Goal: Information Seeking & Learning: Check status

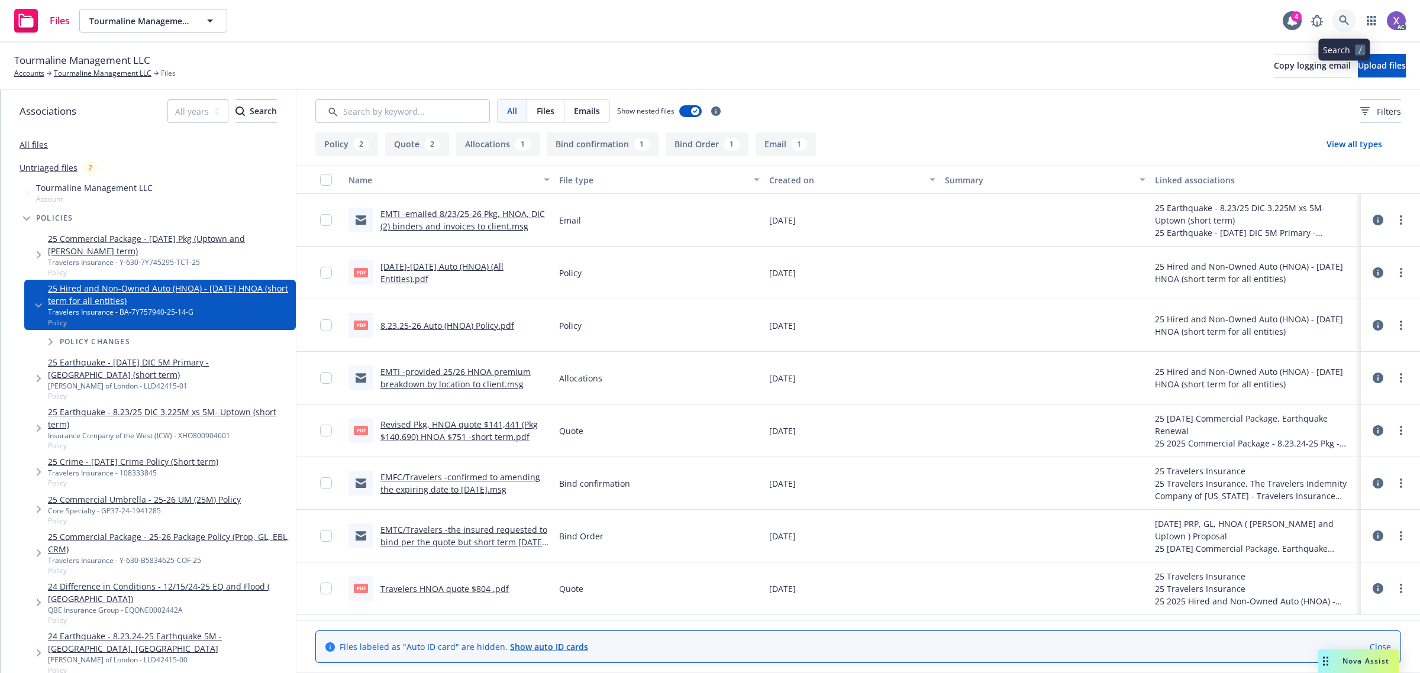
click at [1345, 24] on icon at bounding box center [1344, 20] width 11 height 11
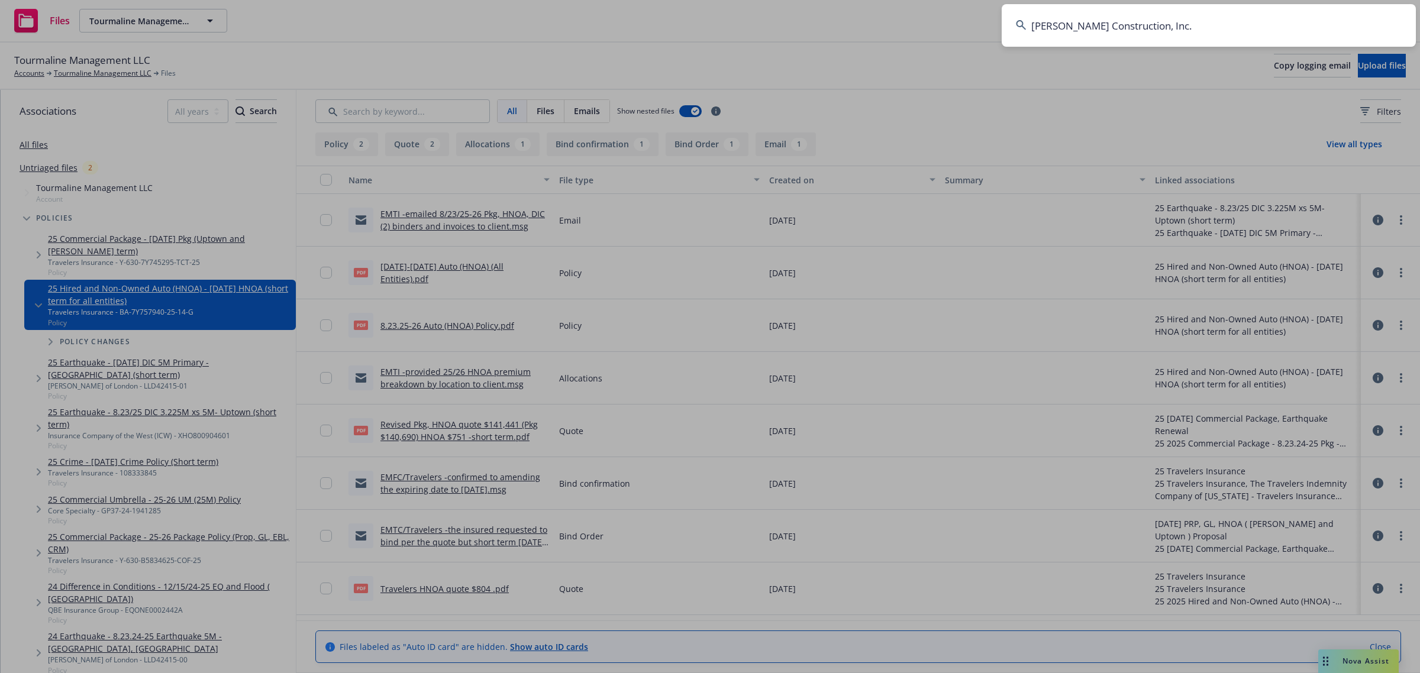
click at [1258, 24] on input "[PERSON_NAME] Construction, Inc." at bounding box center [1208, 25] width 414 height 43
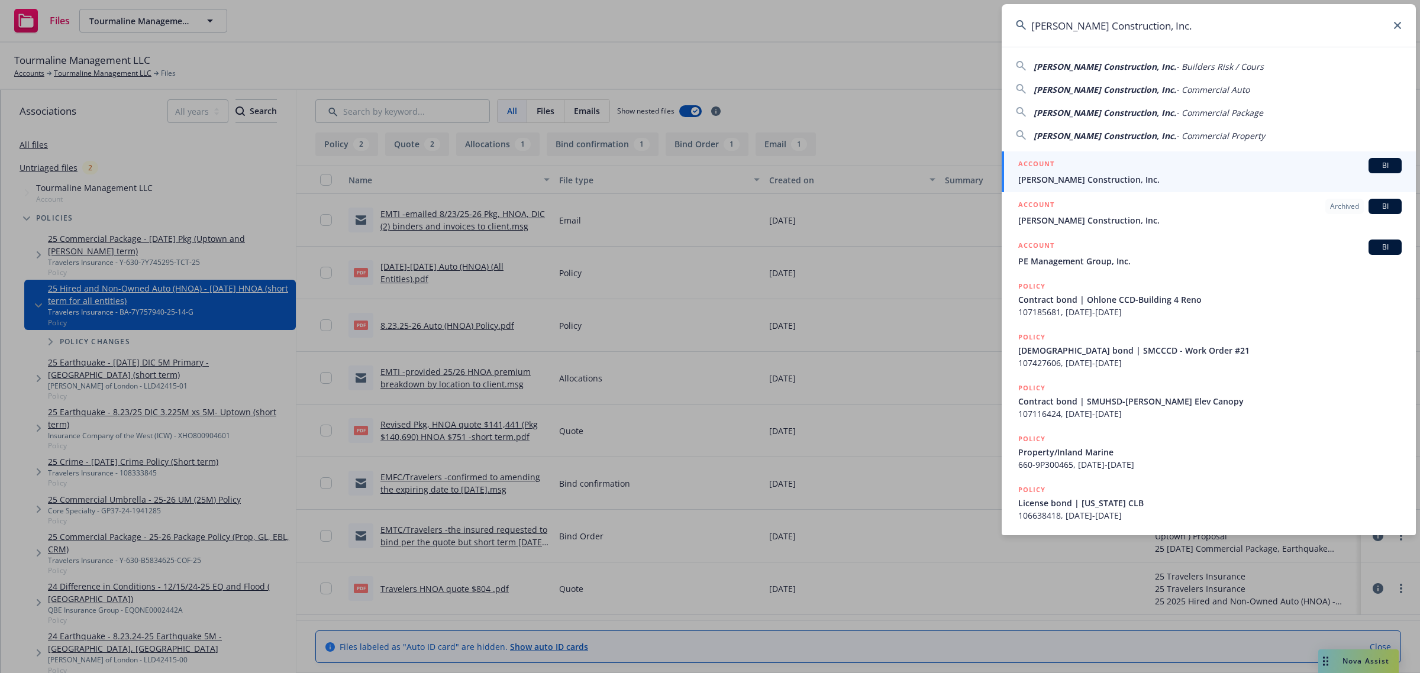
type input "[PERSON_NAME] Construction, Inc."
click at [1105, 177] on span "[PERSON_NAME] Construction, Inc." at bounding box center [1209, 179] width 383 height 12
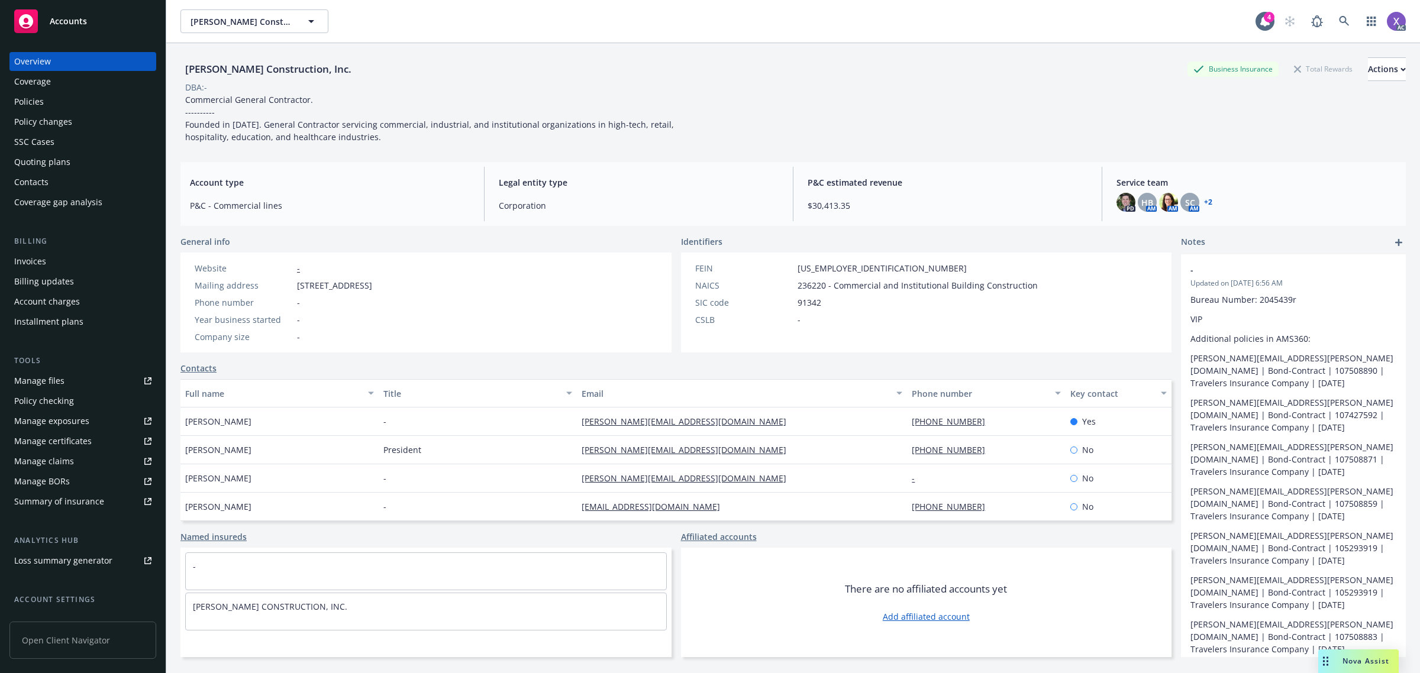
click at [31, 266] on div "Invoices" at bounding box center [30, 261] width 32 height 19
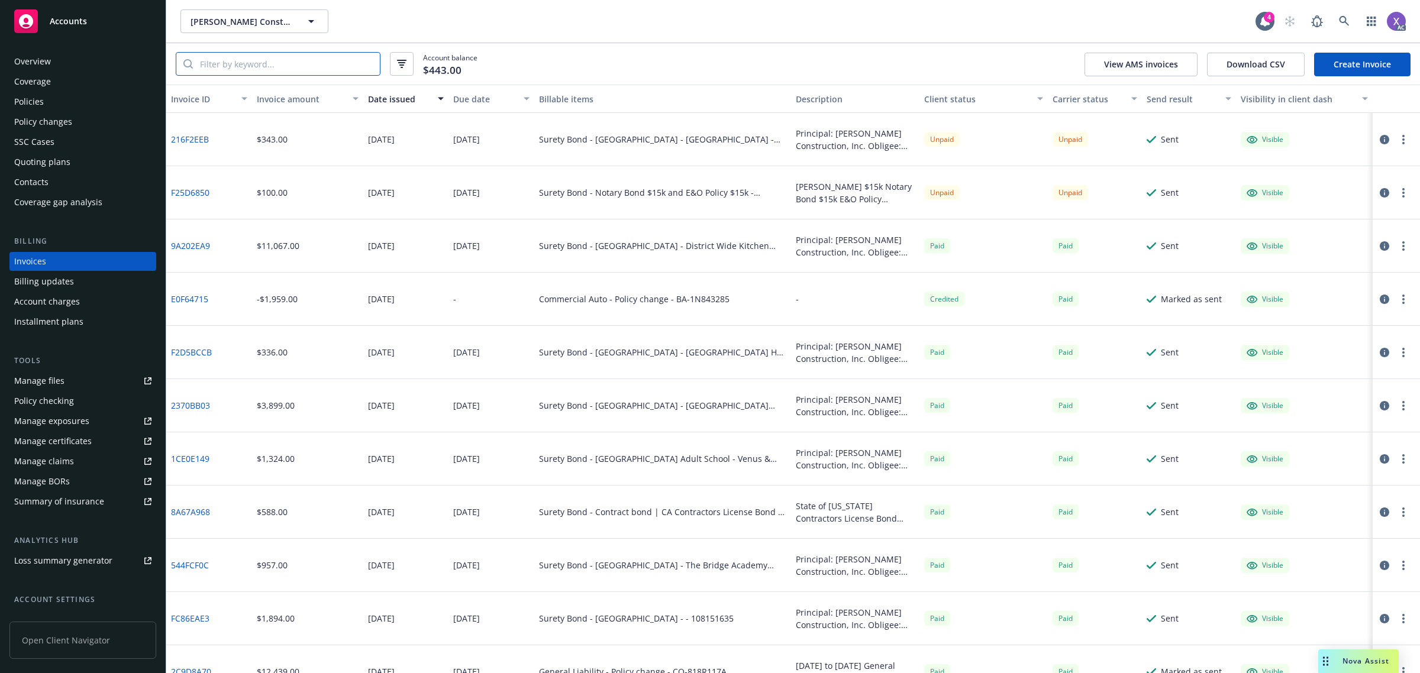
click at [346, 60] on input "search" at bounding box center [286, 64] width 187 height 22
paste input "E0F64715"
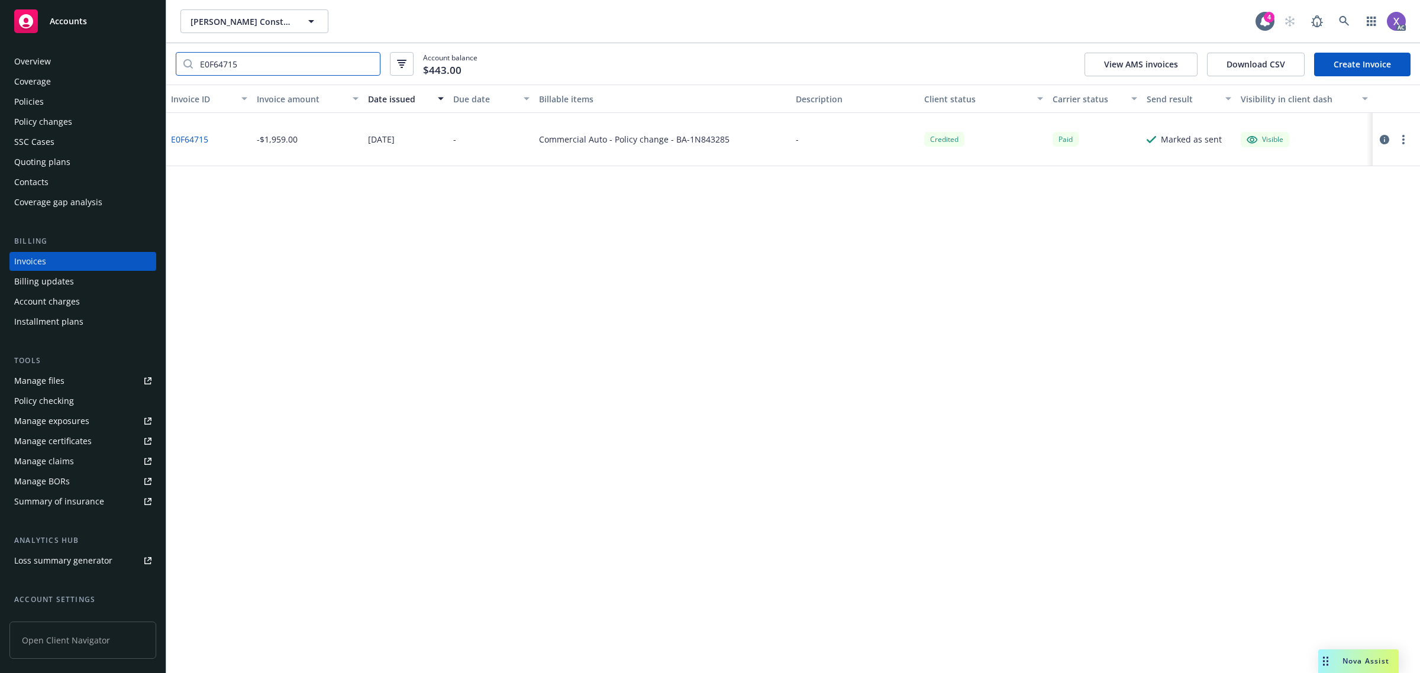
type input "E0F64715"
click at [1387, 141] on icon "button" at bounding box center [1383, 139] width 9 height 9
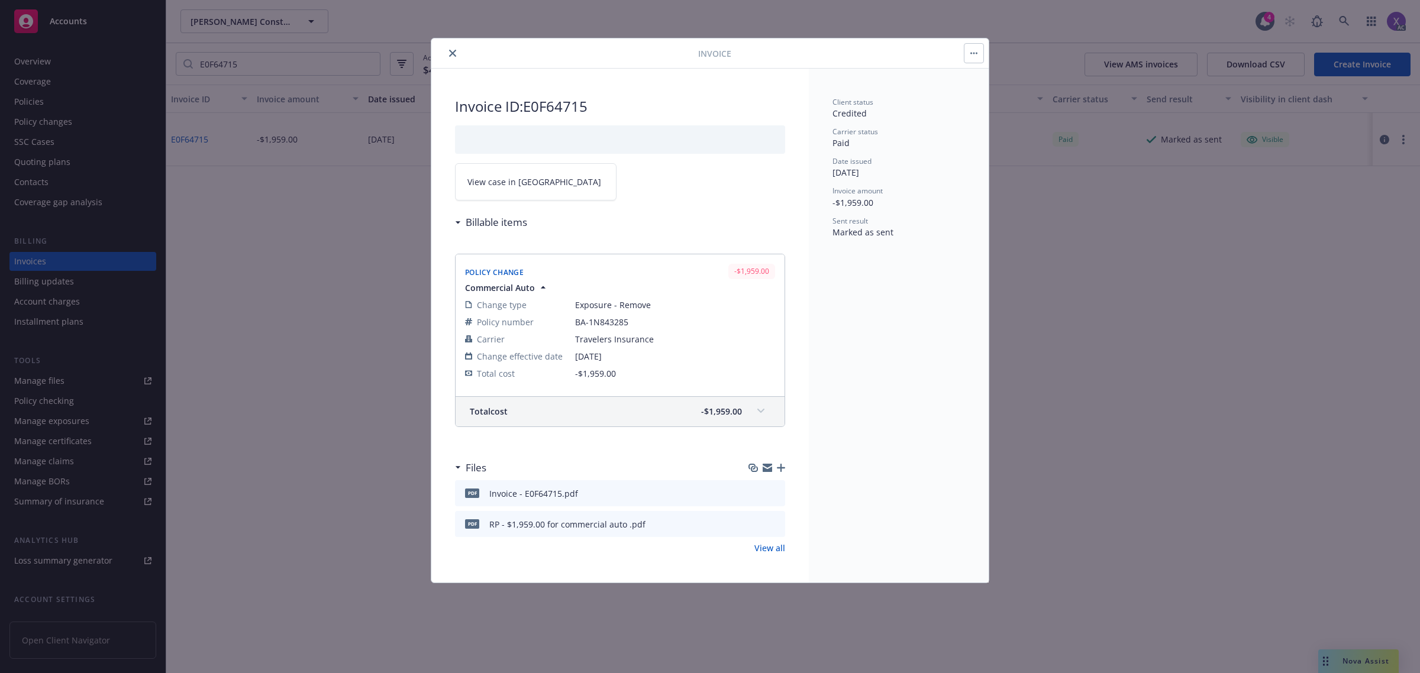
click at [529, 169] on link "View case in [GEOGRAPHIC_DATA]" at bounding box center [535, 181] width 161 height 37
click at [447, 55] on button "close" at bounding box center [452, 53] width 14 height 14
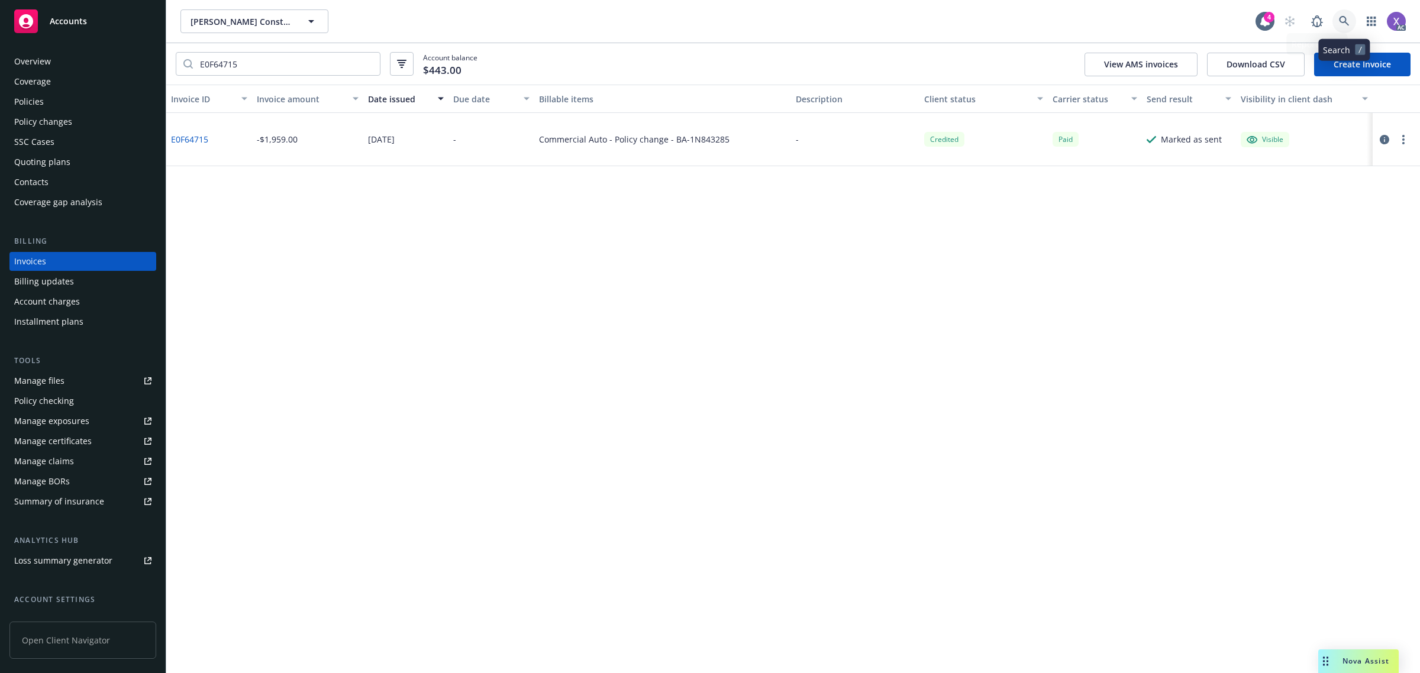
click at [1337, 17] on link at bounding box center [1344, 21] width 24 height 24
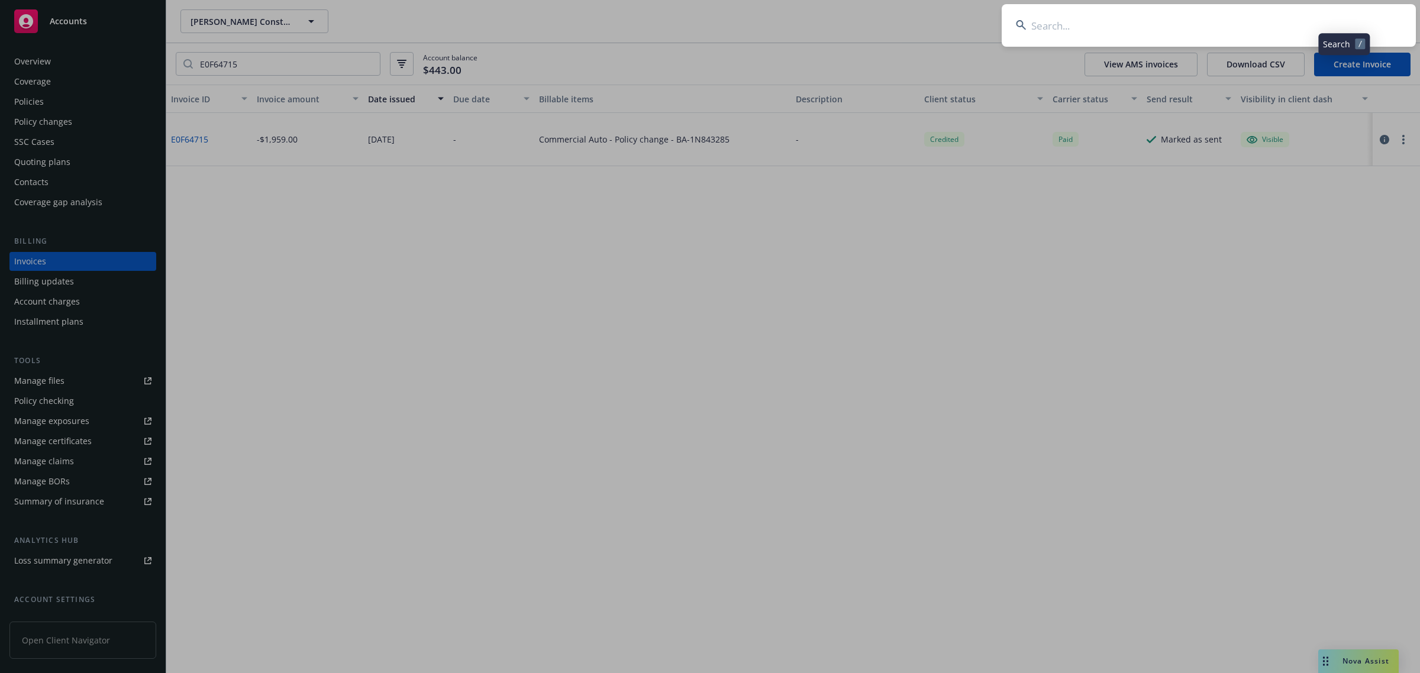
click at [1255, 25] on input at bounding box center [1208, 25] width 414 height 43
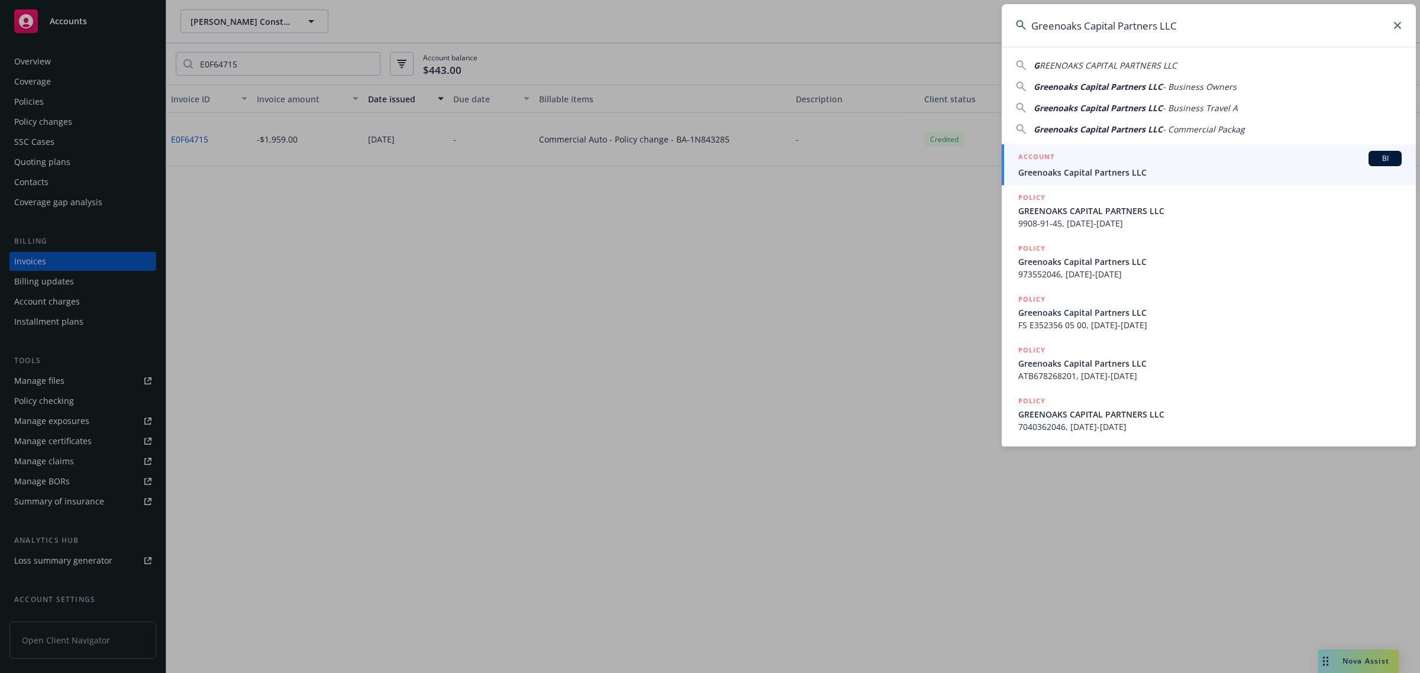
type input "Greenoaks Capital Partners LLC"
click at [1155, 169] on span "Greenoaks Capital Partners LLC" at bounding box center [1209, 172] width 383 height 12
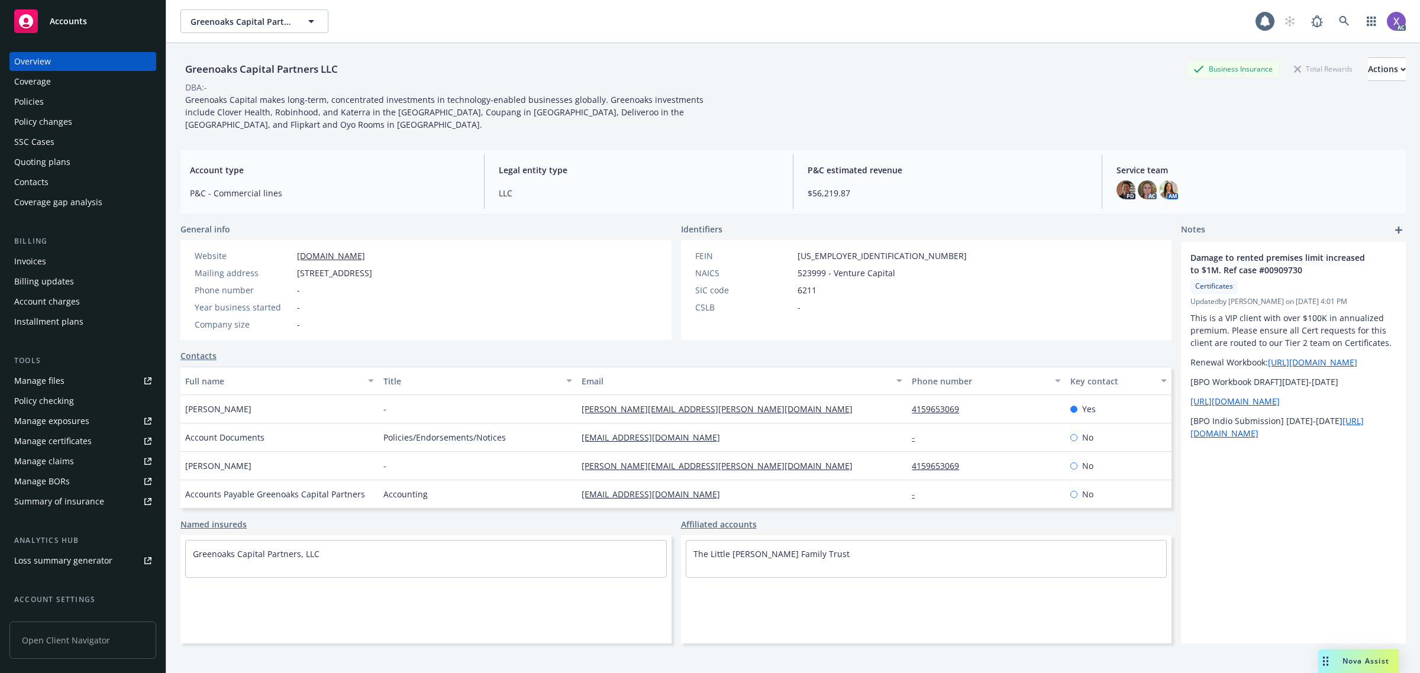
click at [60, 98] on div "Policies" at bounding box center [82, 101] width 137 height 19
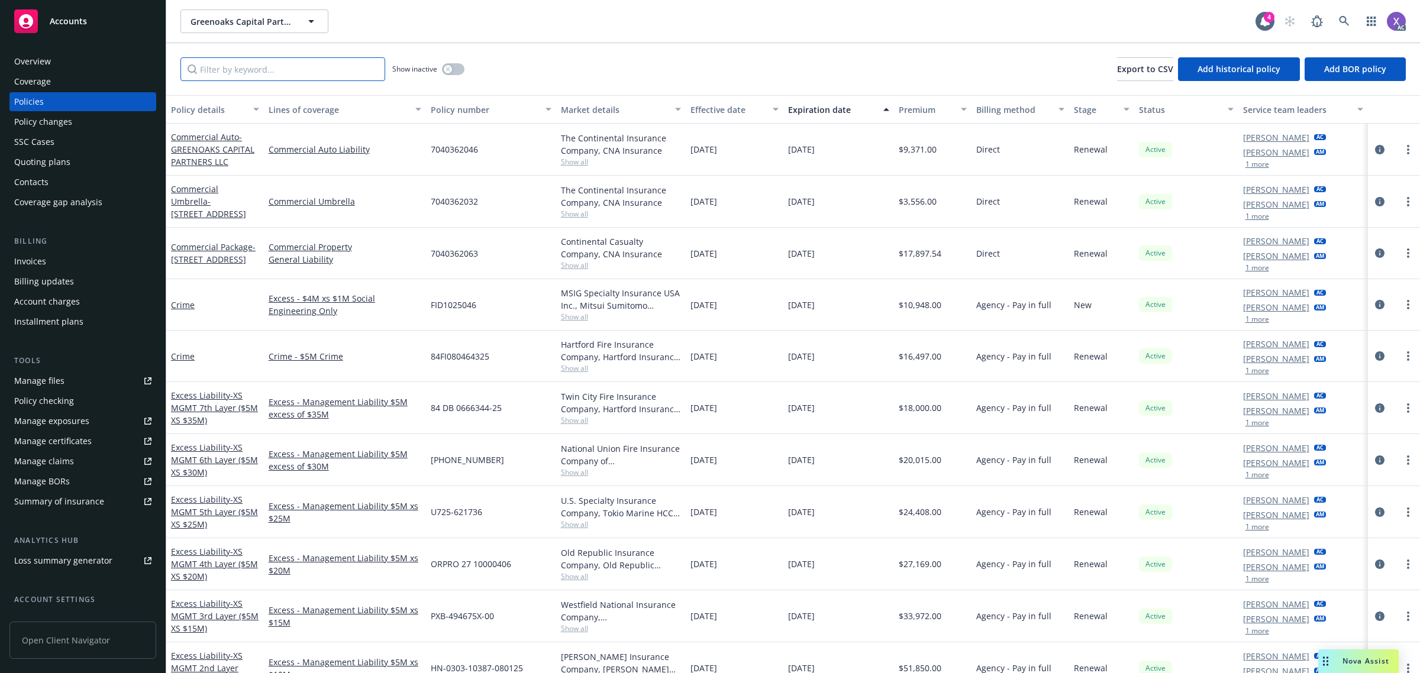
type input "v"
click at [316, 73] on input "v" at bounding box center [282, 69] width 205 height 24
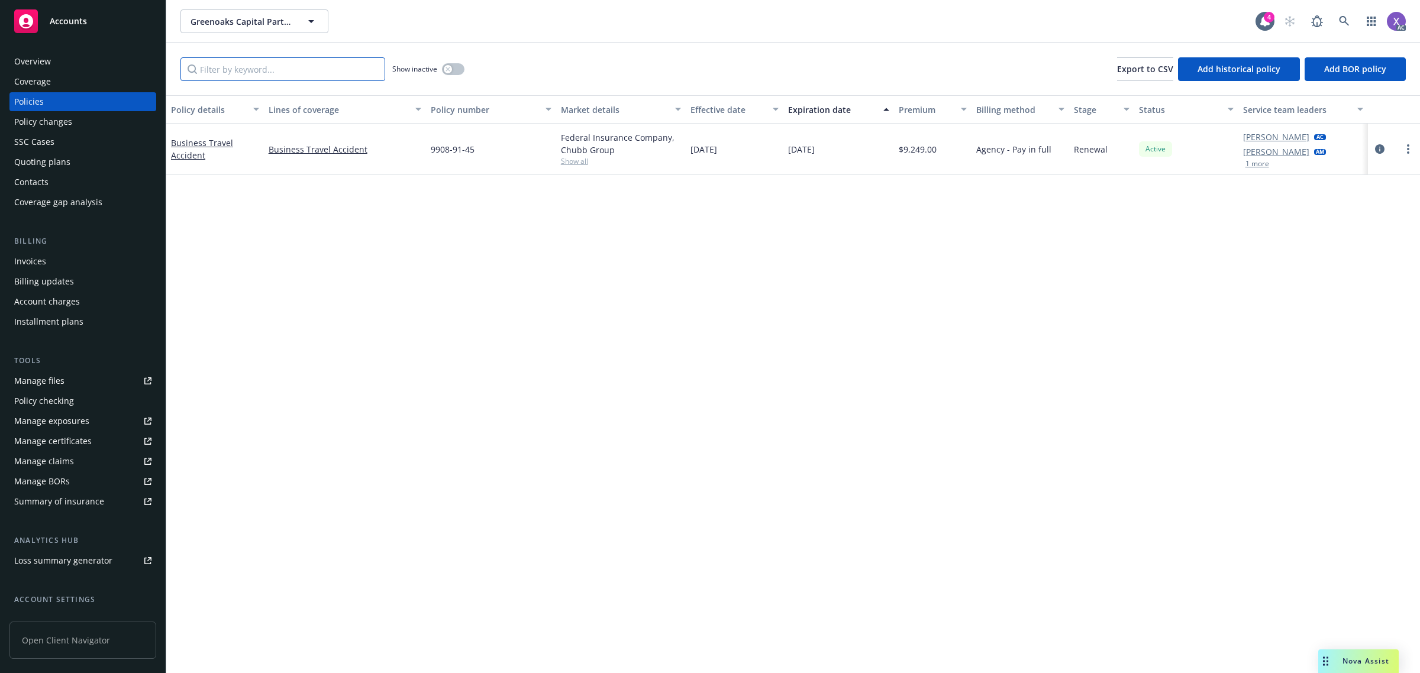
paste input "84FI080464325"
click at [1379, 153] on icon "circleInformation" at bounding box center [1379, 148] width 9 height 9
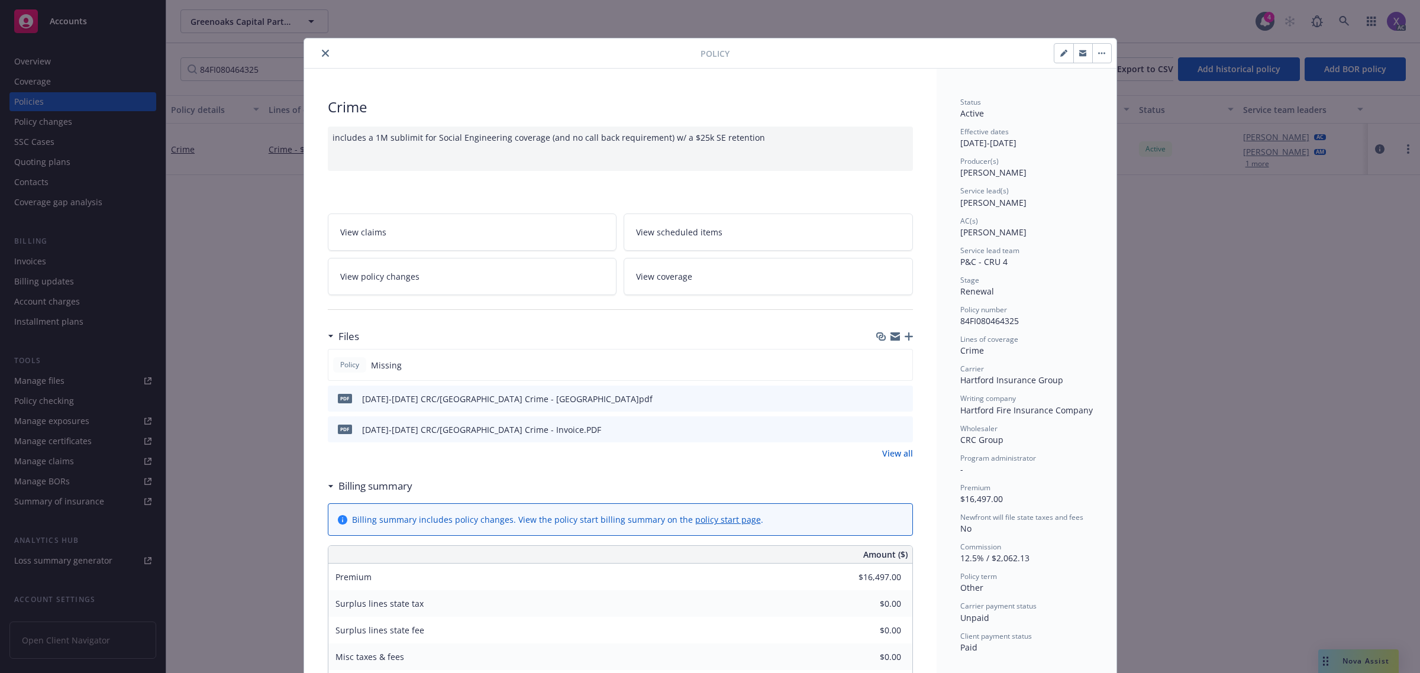
click at [318, 55] on button "close" at bounding box center [325, 53] width 14 height 14
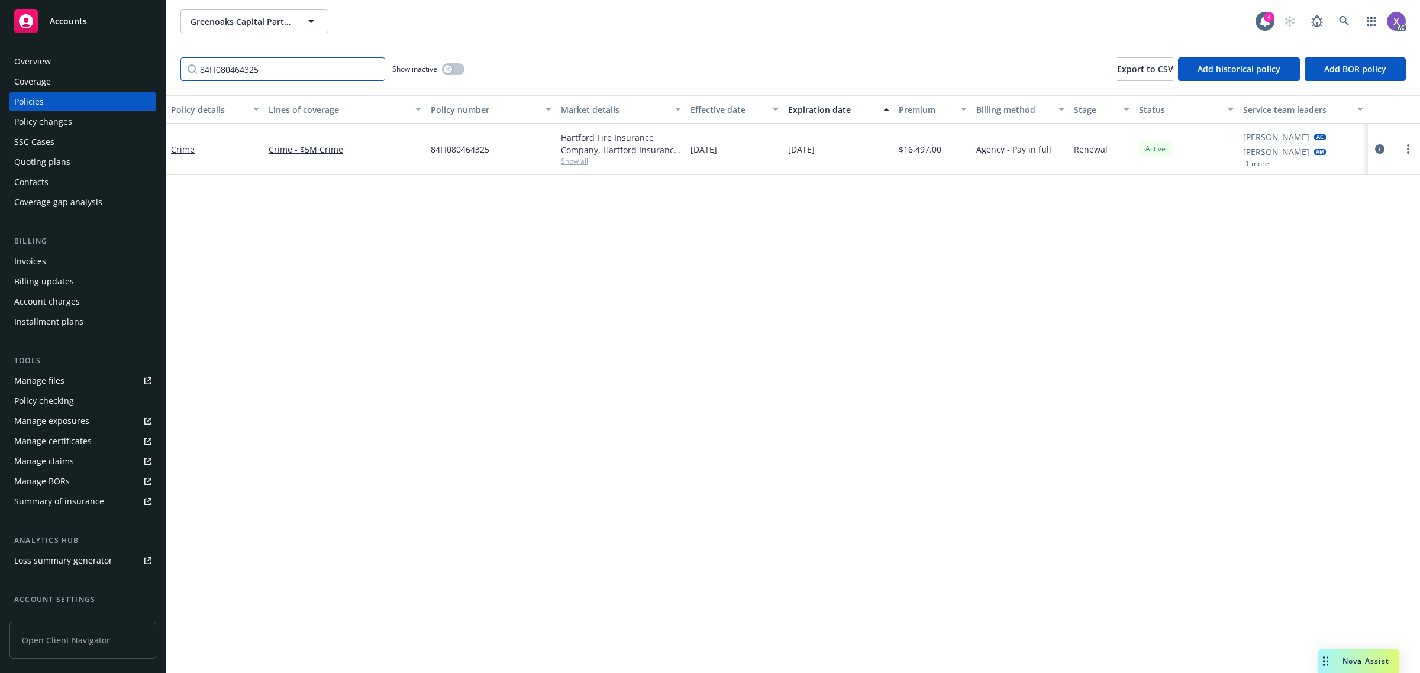
drag, startPoint x: 265, startPoint y: 76, endPoint x: 124, endPoint y: 76, distance: 140.8
click at [124, 76] on div "Accounts Overview Coverage Policies Policy changes SSC Cases Quoting plans Cont…" at bounding box center [710, 336] width 1420 height 673
paste input "FID1025046"
type input "FID1025046"
click at [1381, 152] on icon "circleInformation" at bounding box center [1379, 148] width 9 height 9
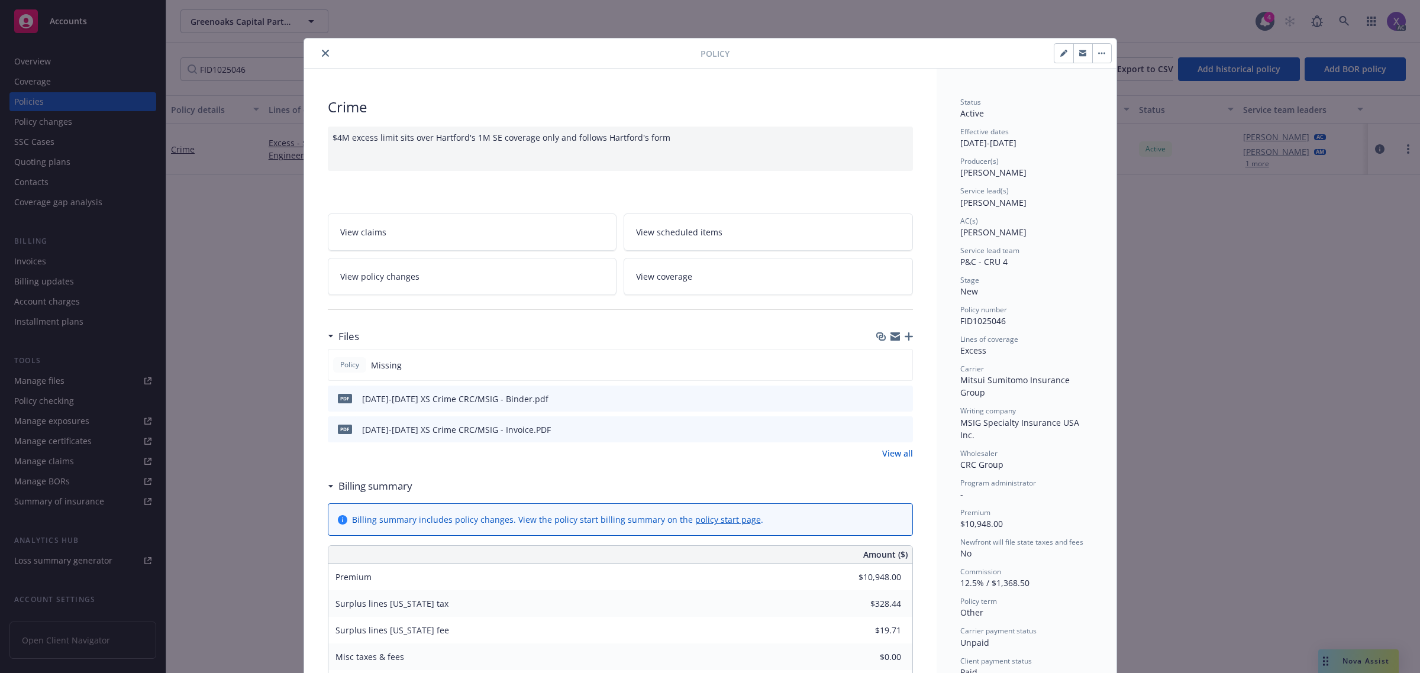
click at [318, 57] on button "close" at bounding box center [325, 53] width 14 height 14
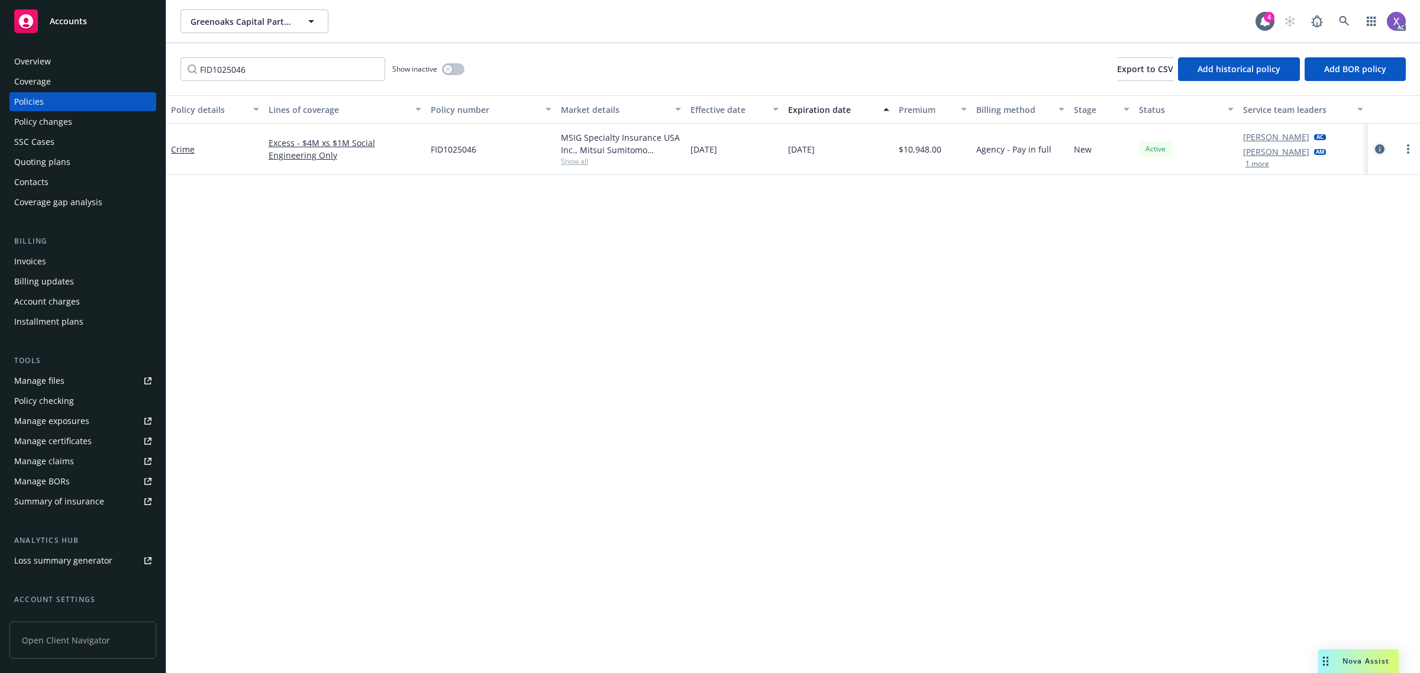
click at [1379, 148] on icon "circleInformation" at bounding box center [1379, 148] width 9 height 9
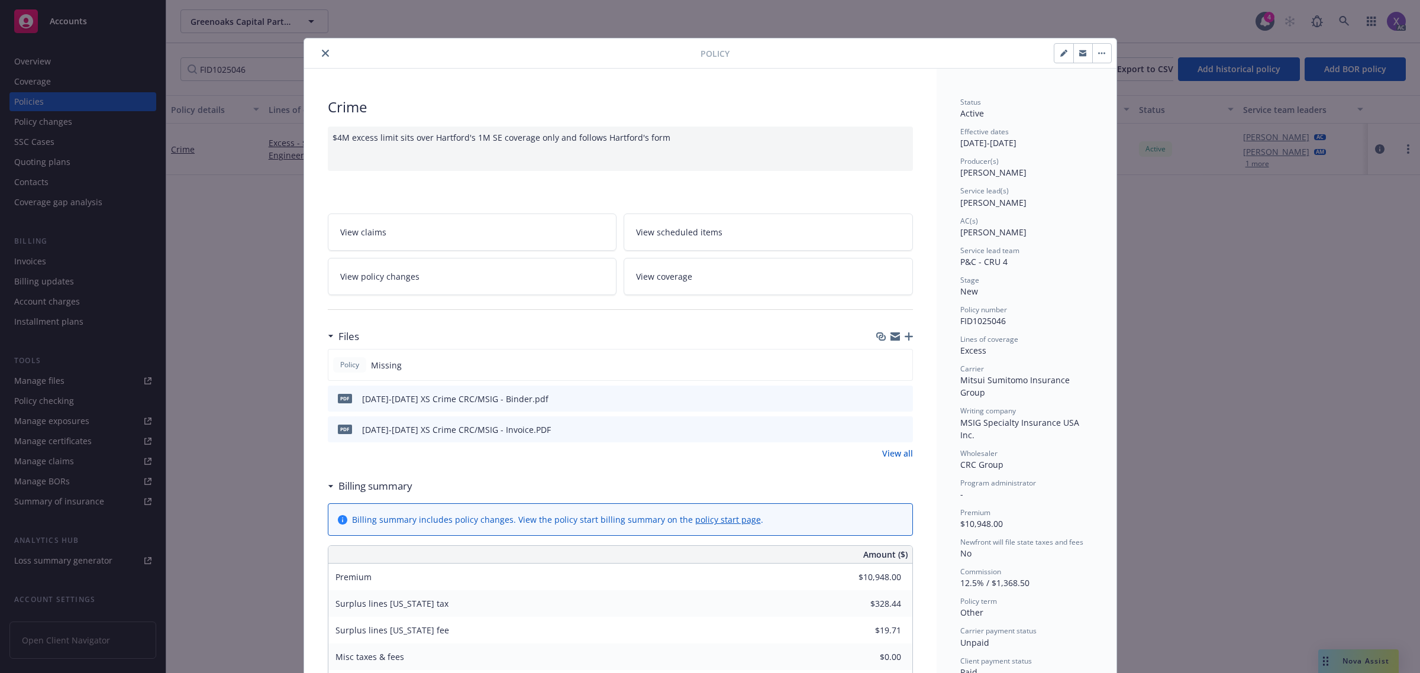
scroll to position [35, 0]
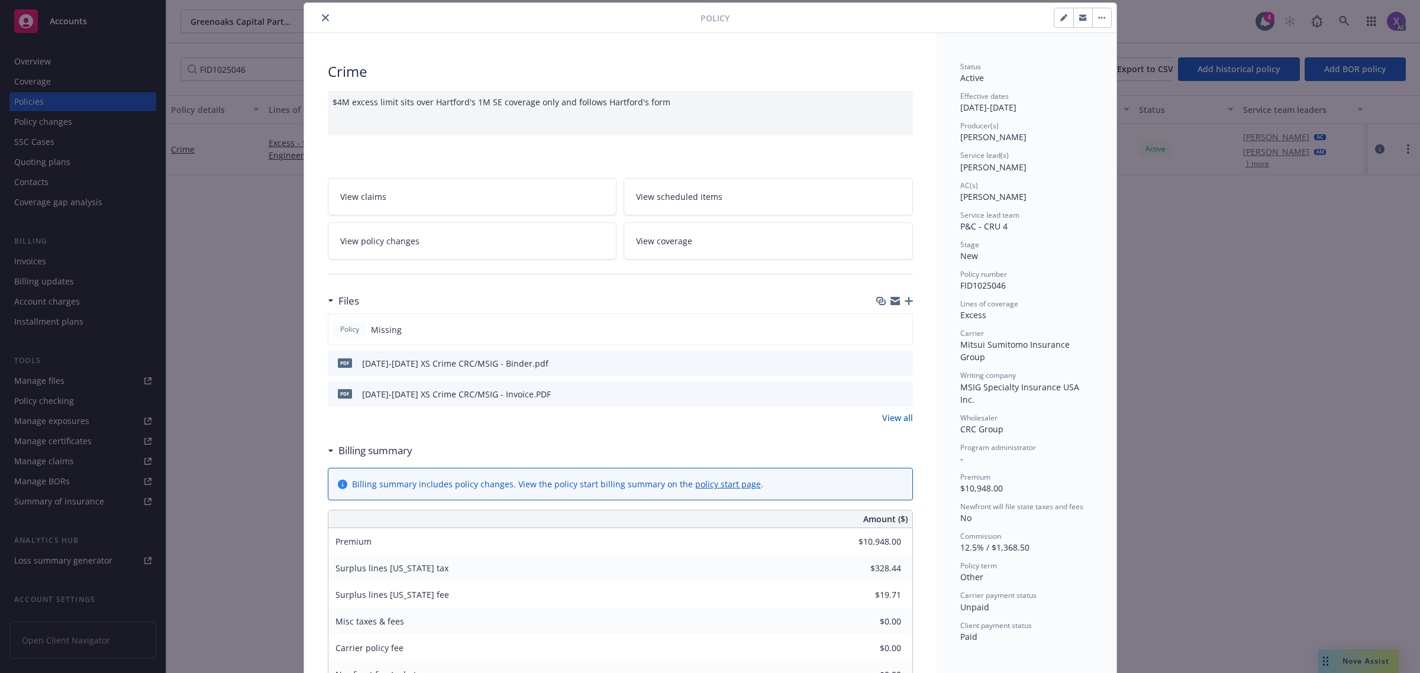
click at [321, 25] on div "Policy" at bounding box center [710, 18] width 812 height 30
click at [322, 16] on icon "close" at bounding box center [325, 17] width 7 height 7
